Goal: Transaction & Acquisition: Purchase product/service

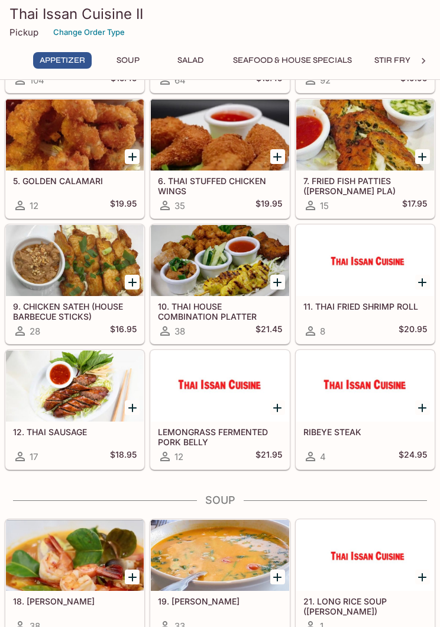
scroll to position [151, 0]
click at [0, 386] on div "12. THAI SAUSAGE 17 $18.95" at bounding box center [72, 407] width 145 height 125
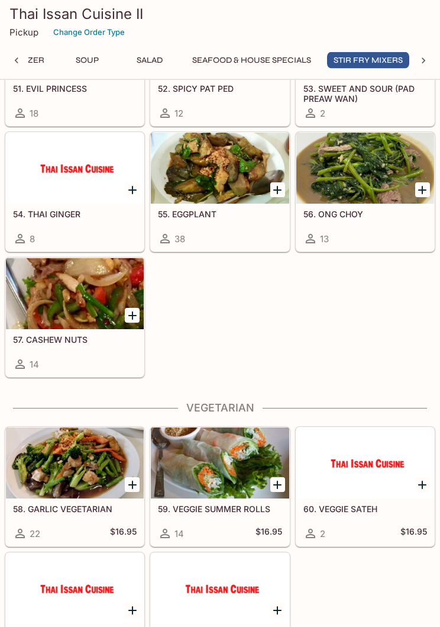
scroll to position [1925, 0]
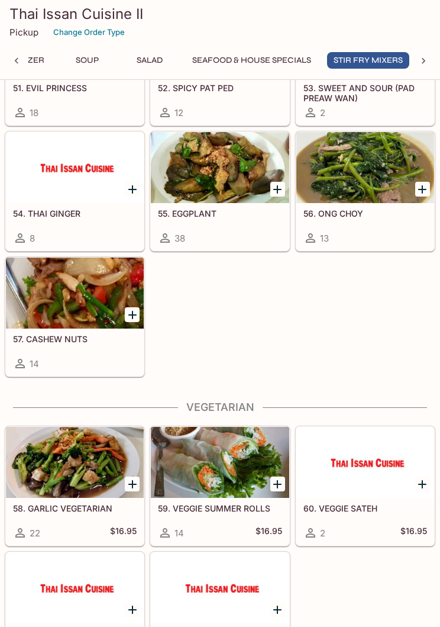
click at [381, 328] on div "48. GARLIC 19 49. BROCCOLI 11 50. OYSTER SAUCE 3 51. EVIL PRINCESS 18 52. SPICY…" at bounding box center [217, 126] width 435 height 502
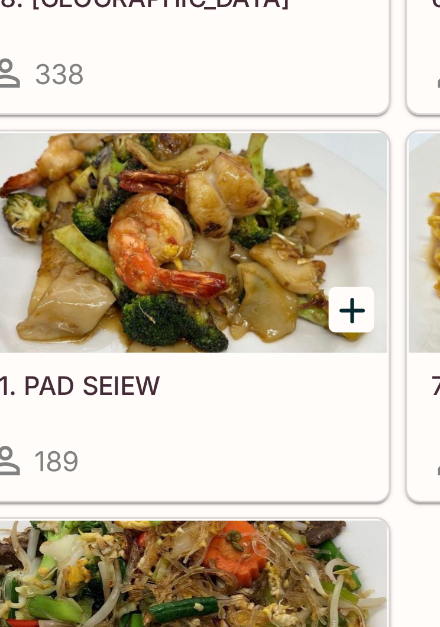
scroll to position [2312, 0]
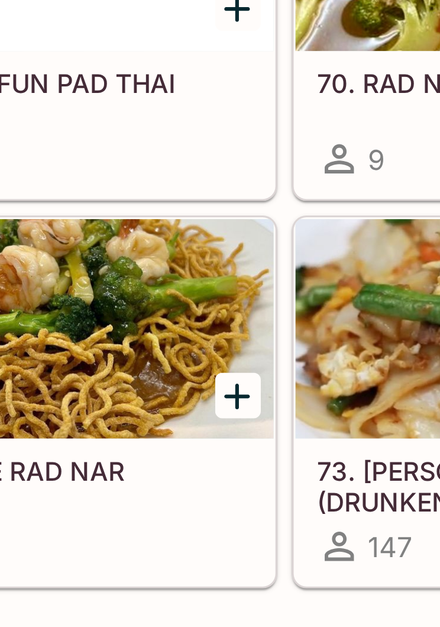
click at [45, 328] on div "68. PAD THAI 338 69. LOOK FUN PAD THAI 25 70. RAD NAR 9 71. PAD SEIEW 189 72. B…" at bounding box center [217, 516] width 435 height 376
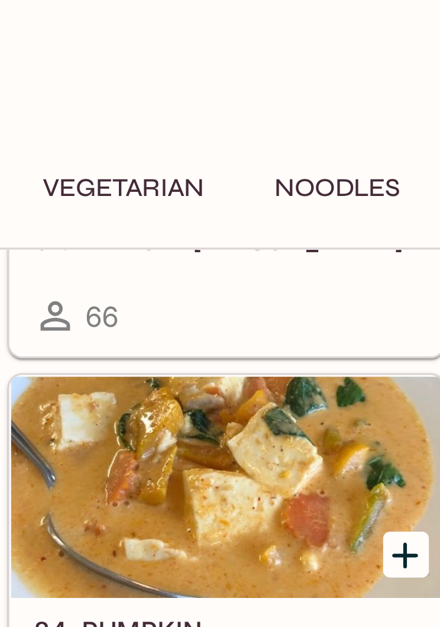
scroll to position [3070, 0]
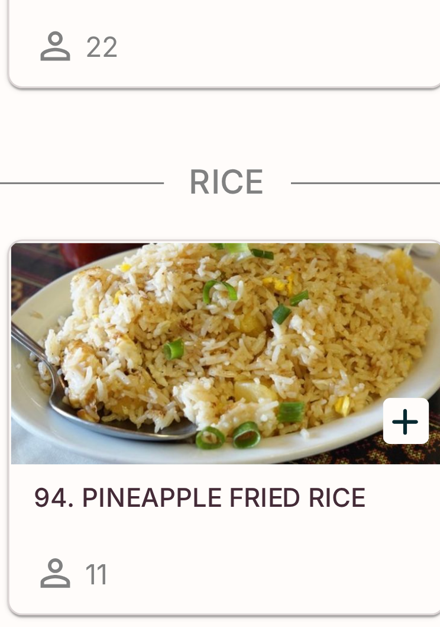
click at [145, 535] on div "97. HOUSE FRIED RICE 29" at bounding box center [217, 597] width 145 height 125
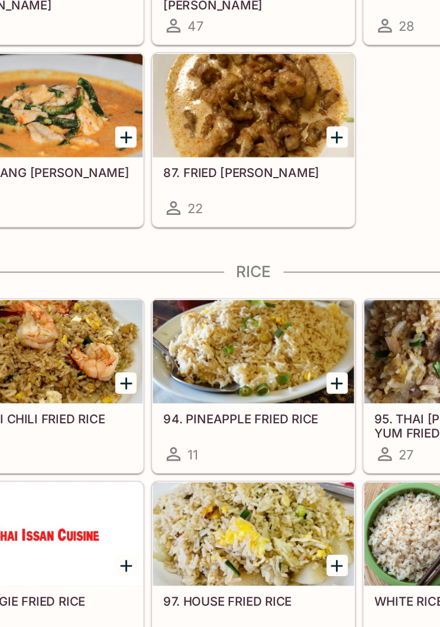
scroll to position [3097, 0]
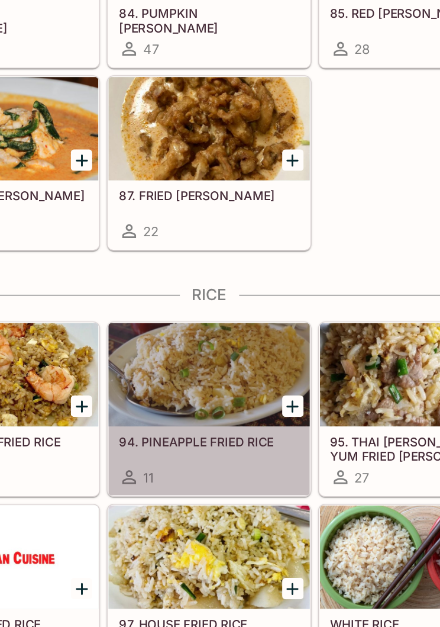
click at [158, 488] on icon at bounding box center [165, 495] width 14 height 14
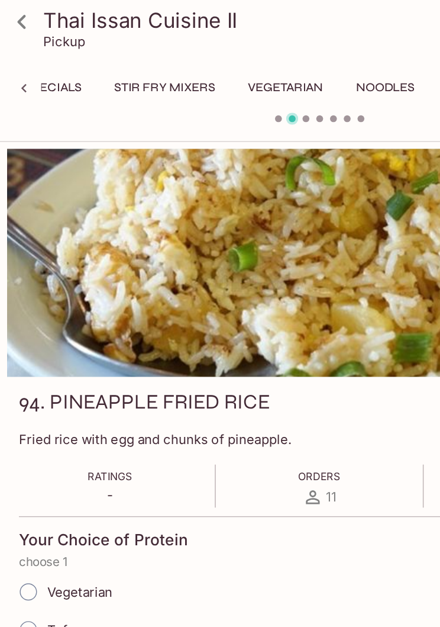
scroll to position [0, 305]
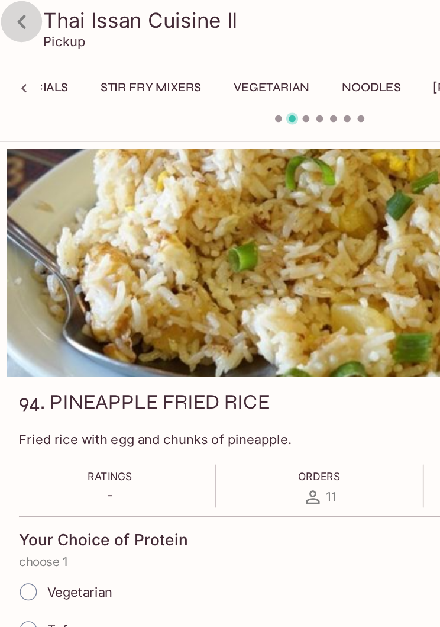
click at [17, 14] on icon at bounding box center [15, 15] width 21 height 21
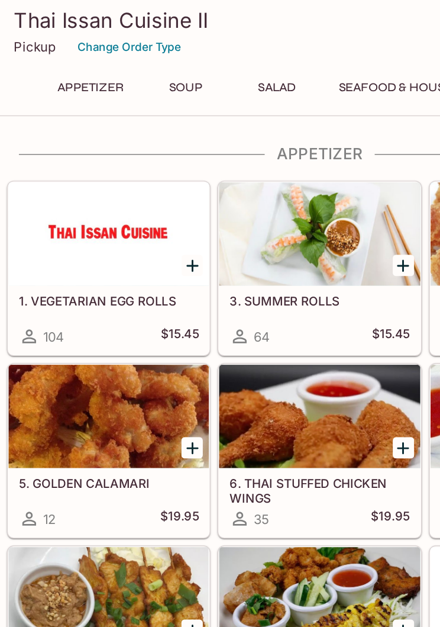
click at [0, 418] on div "9. CHICKEN SATEH (HOUSE BARBECUE STICKS) 28 $16.95" at bounding box center [72, 432] width 145 height 125
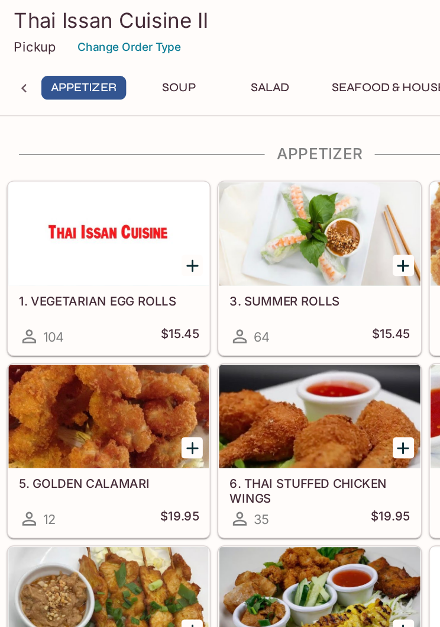
click at [96, 34] on button "Change Order Type" at bounding box center [89, 32] width 82 height 18
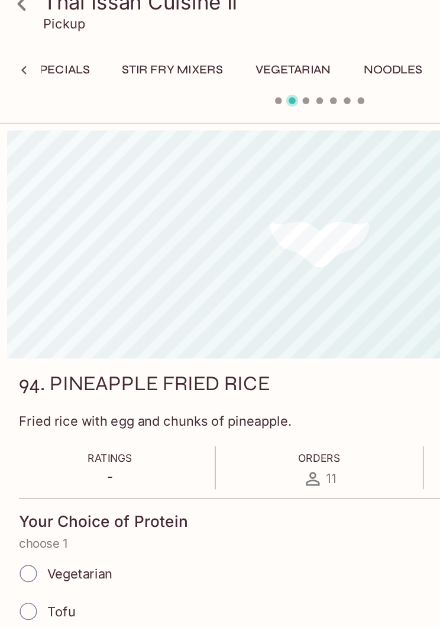
scroll to position [0, 305]
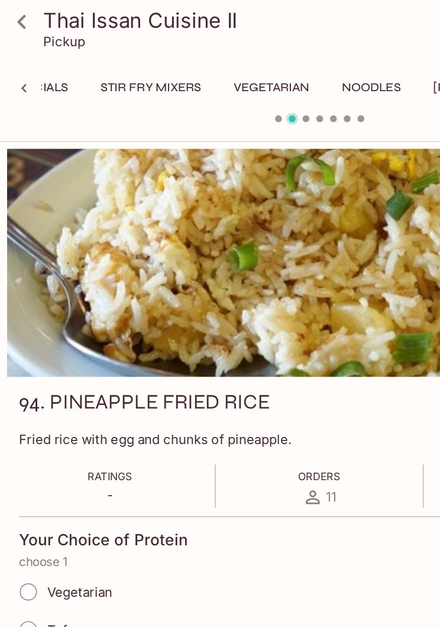
click at [24, 19] on icon at bounding box center [15, 15] width 21 height 21
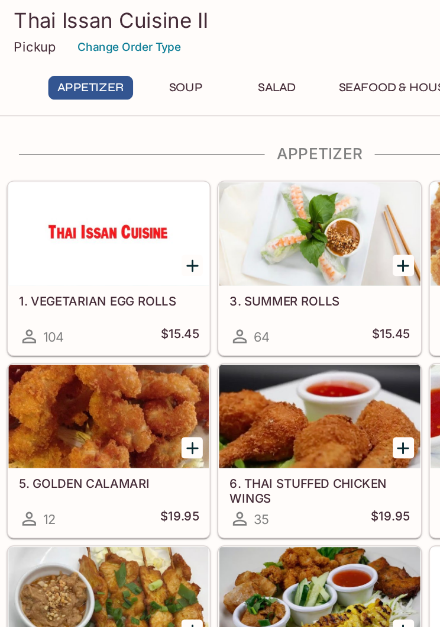
click at [128, 102] on h4 "Appetizer" at bounding box center [220, 105] width 431 height 13
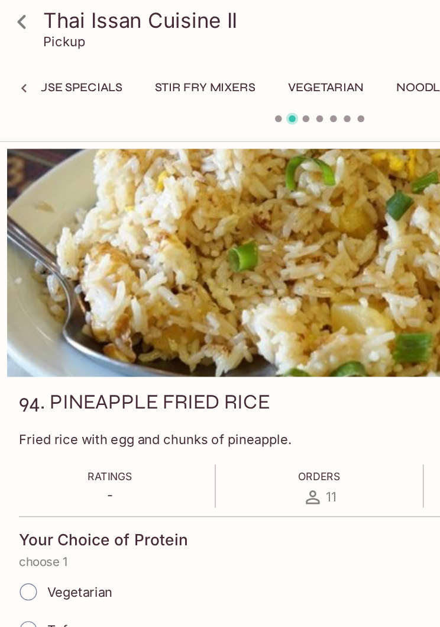
scroll to position [0, 305]
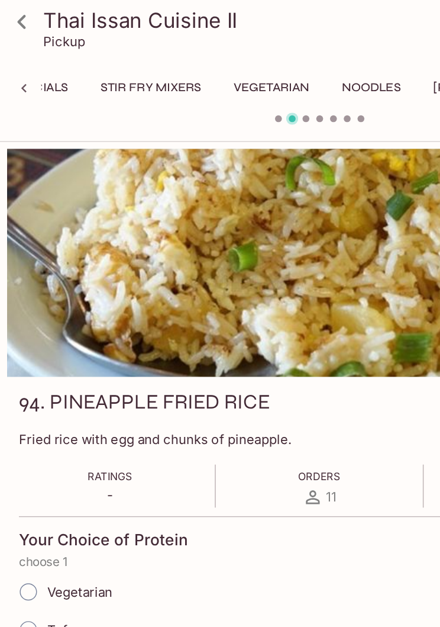
click at [11, 14] on icon at bounding box center [15, 15] width 21 height 21
